Goal: Task Accomplishment & Management: Use online tool/utility

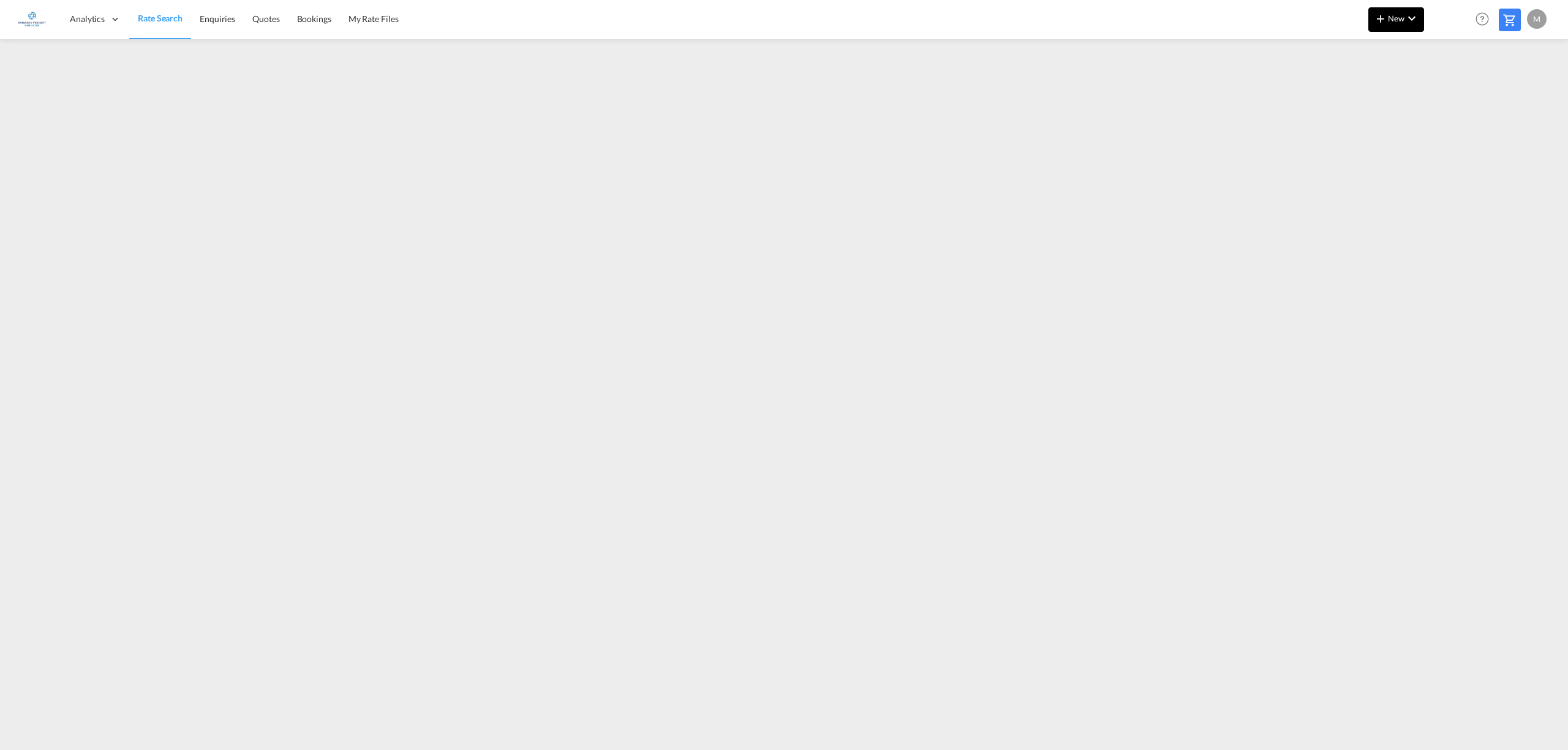
click at [1393, 28] on button "New" at bounding box center [1396, 20] width 55 height 25
click at [1453, 86] on span "Ratesheet" at bounding box center [1447, 92] width 13 height 25
click at [1397, 21] on span "New" at bounding box center [1396, 17] width 46 height 9
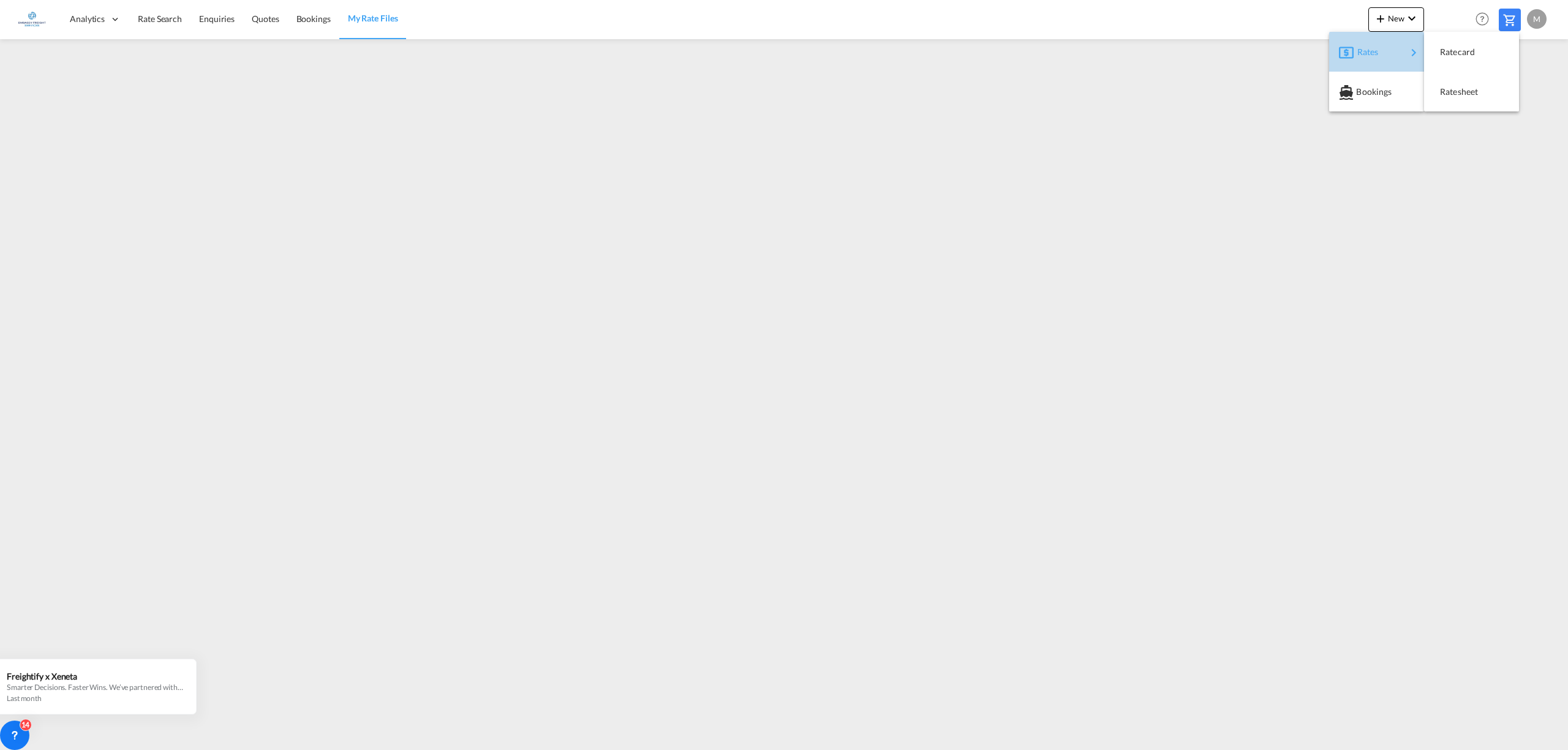
click at [1385, 55] on div "Rates" at bounding box center [1381, 52] width 49 height 31
click at [1453, 87] on span "Ratesheet" at bounding box center [1447, 92] width 13 height 25
